Goal: Task Accomplishment & Management: Manage account settings

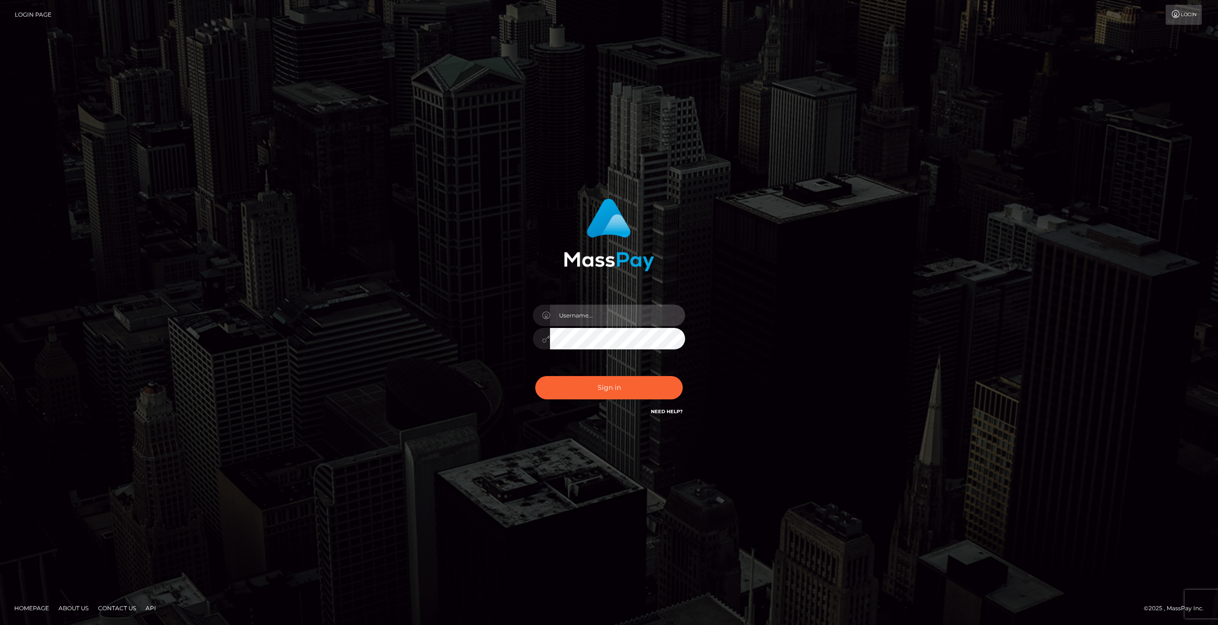
drag, startPoint x: 0, startPoint y: 0, endPoint x: 608, endPoint y: 321, distance: 687.7
click at [609, 321] on input "text" at bounding box center [617, 315] width 135 height 21
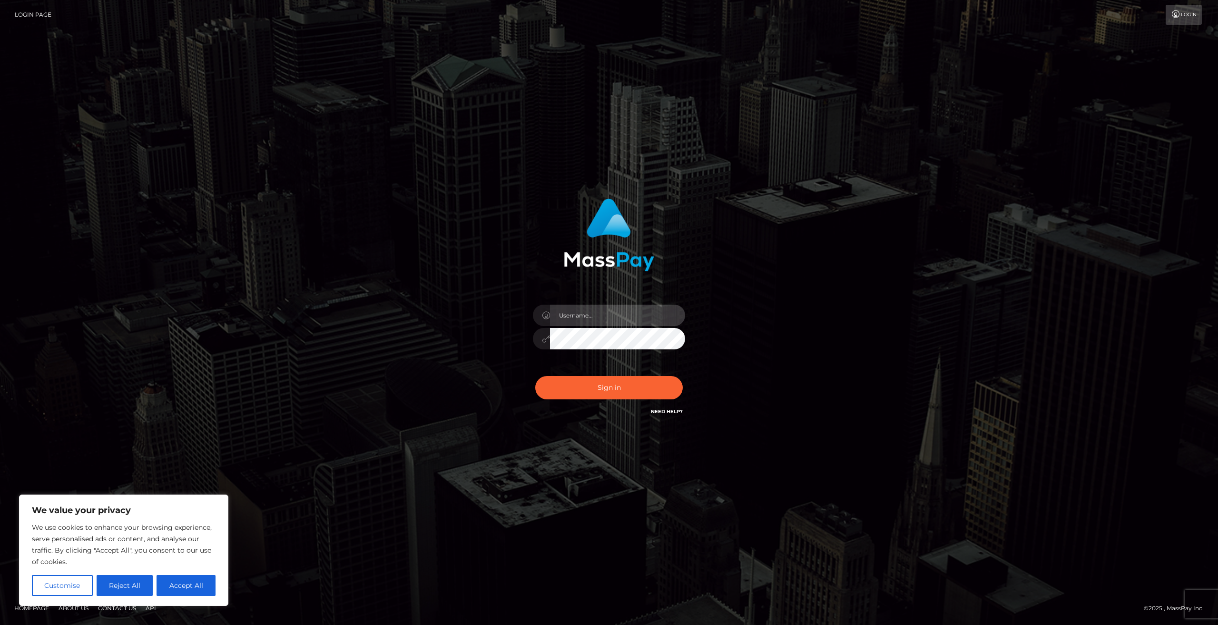
click at [601, 313] on input "text" at bounding box center [617, 315] width 135 height 21
type input "pearlosophie@gmail.com"
click at [604, 389] on button "Sign in" at bounding box center [609, 387] width 148 height 23
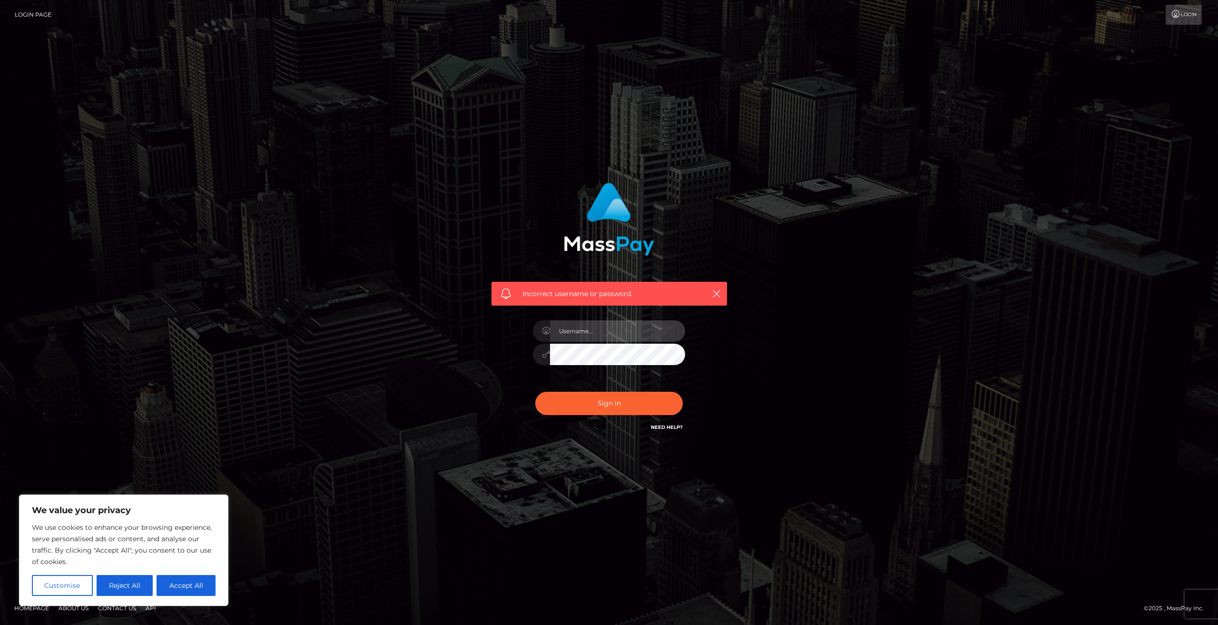
click at [604, 332] on input "text" at bounding box center [617, 330] width 135 height 21
